Goal: Task Accomplishment & Management: Complete application form

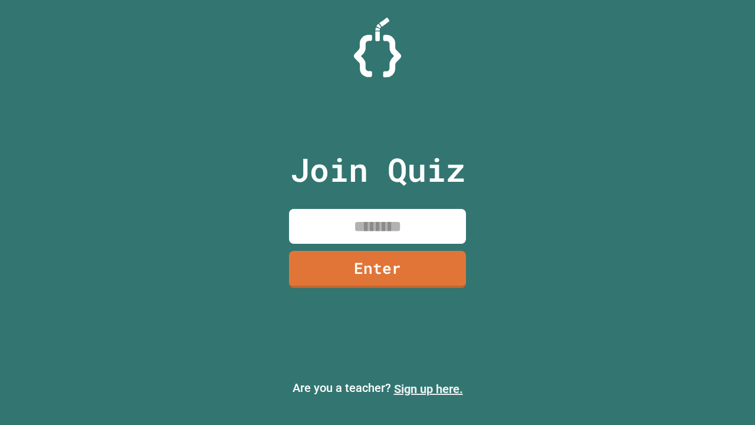
click at [428, 389] on link "Sign up here." at bounding box center [428, 389] width 69 height 14
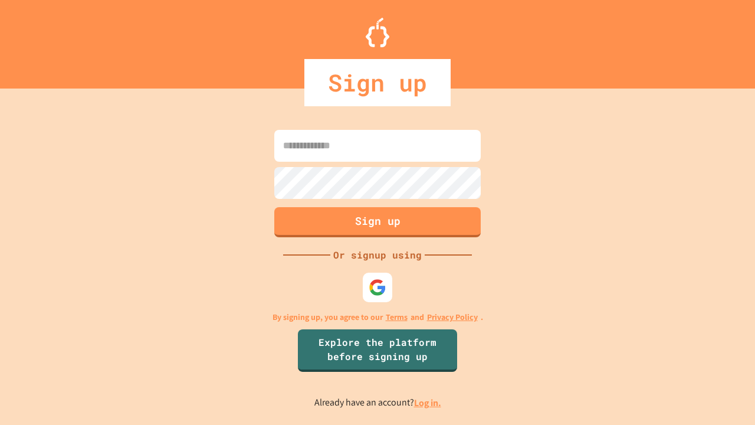
click at [428, 402] on link "Log in." at bounding box center [427, 403] width 27 height 12
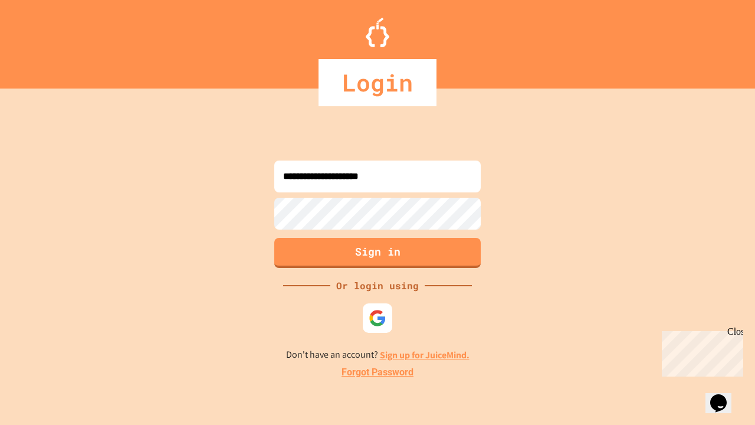
type input "**********"
